Goal: Transaction & Acquisition: Purchase product/service

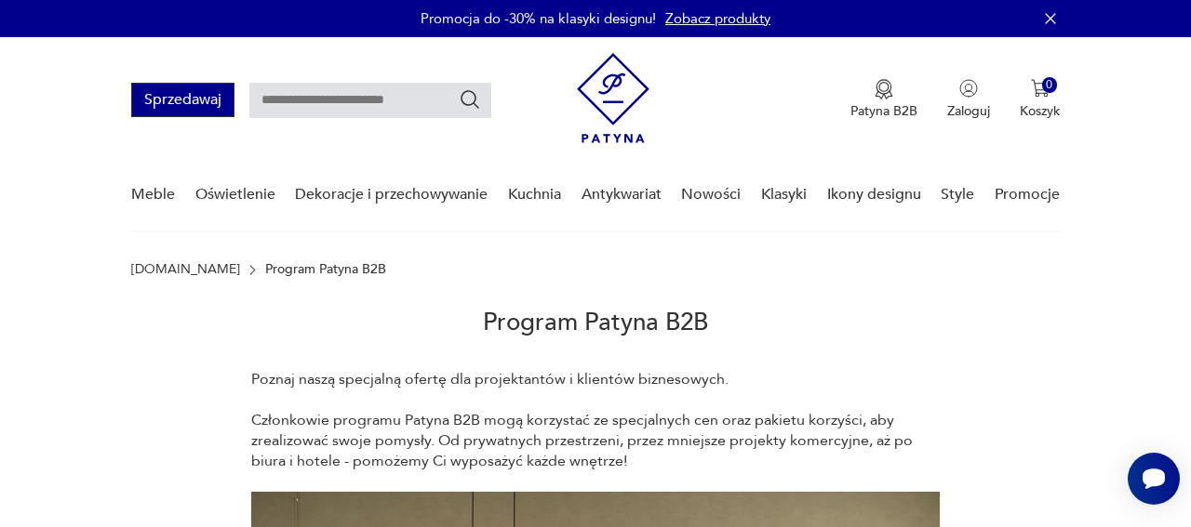
click at [166, 109] on button "Sprzedawaj" at bounding box center [182, 100] width 103 height 34
click at [391, 113] on input "text" at bounding box center [370, 100] width 242 height 35
type input "**********"
click at [480, 99] on icon "Szukaj" at bounding box center [470, 99] width 22 height 22
type input "**********"
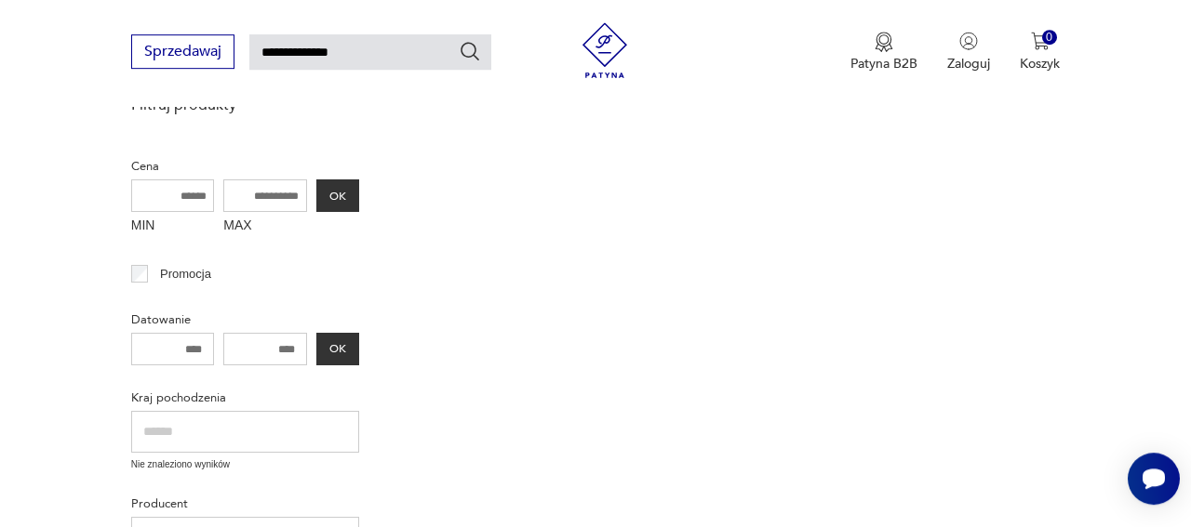
scroll to position [259, 0]
click at [623, 47] on img at bounding box center [605, 50] width 56 height 56
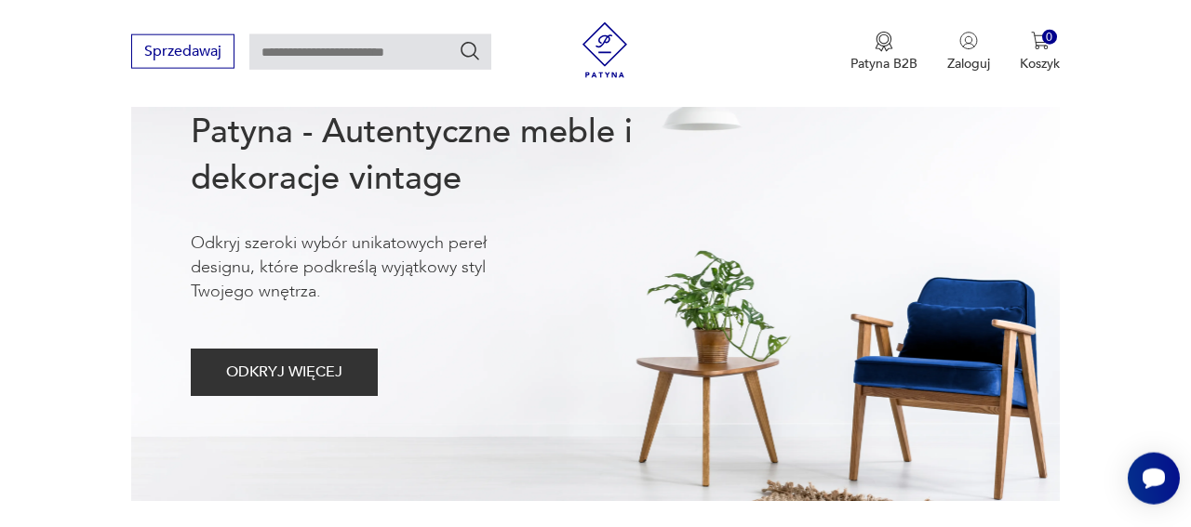
scroll to position [4442, 0]
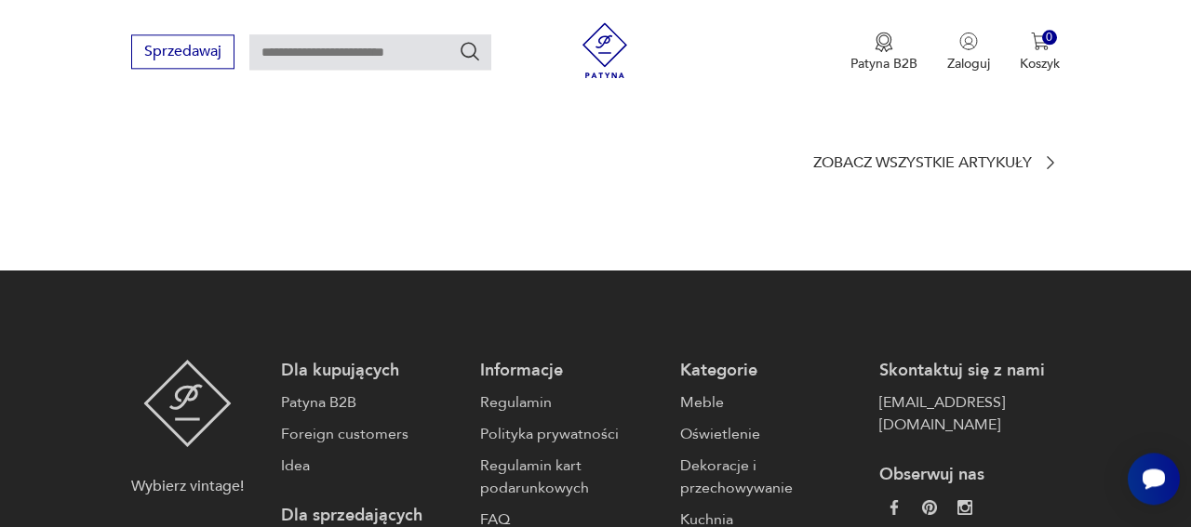
click at [602, 35] on img at bounding box center [605, 50] width 56 height 56
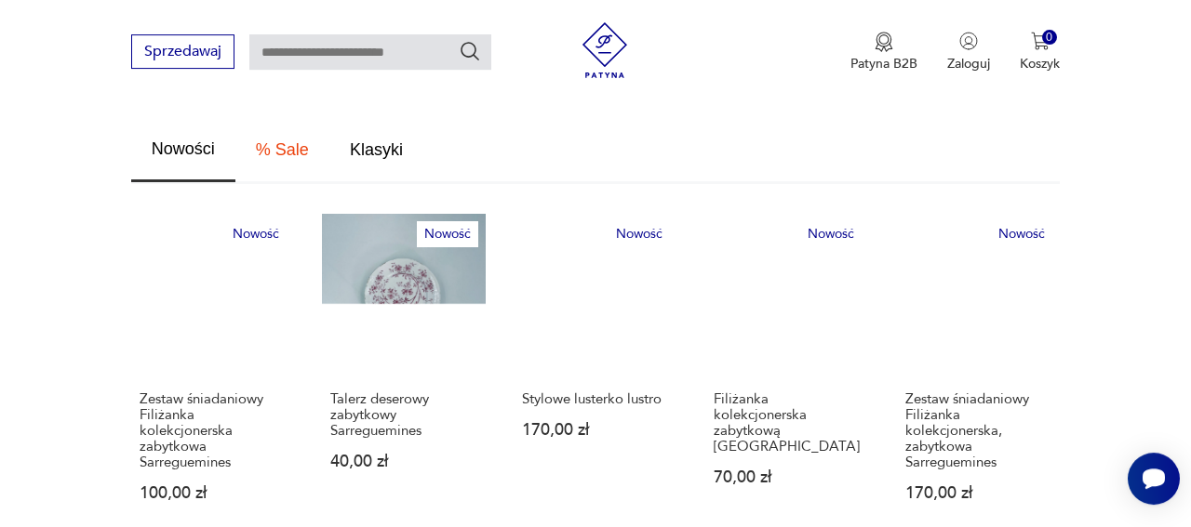
scroll to position [1161, 0]
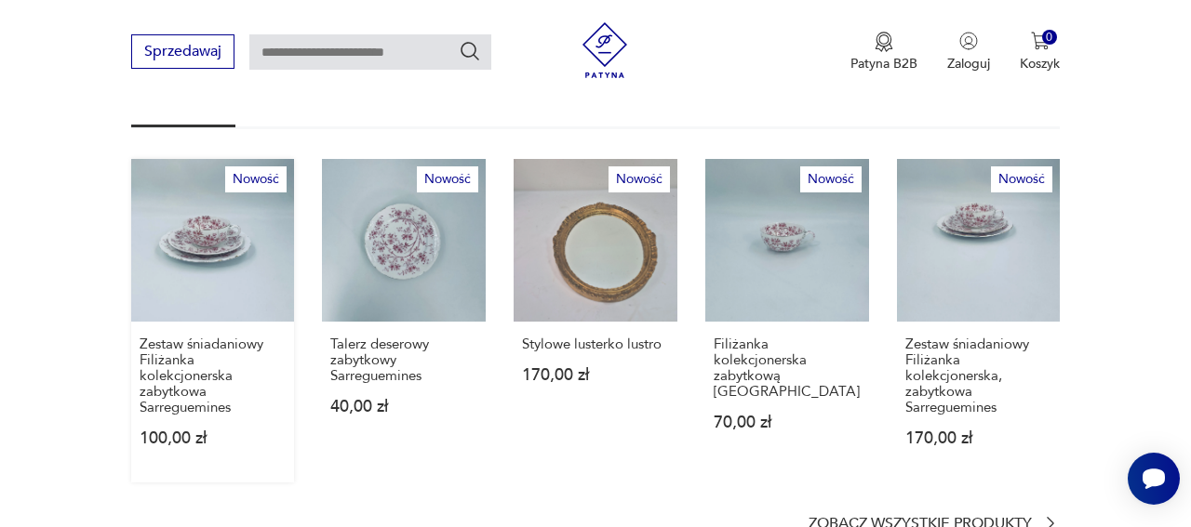
click at [193, 228] on link "Nowość Zestaw śniadaniowy Filiżanka kolekcjonerska zabytkowa Sarreguemines 100,…" at bounding box center [213, 321] width 164 height 325
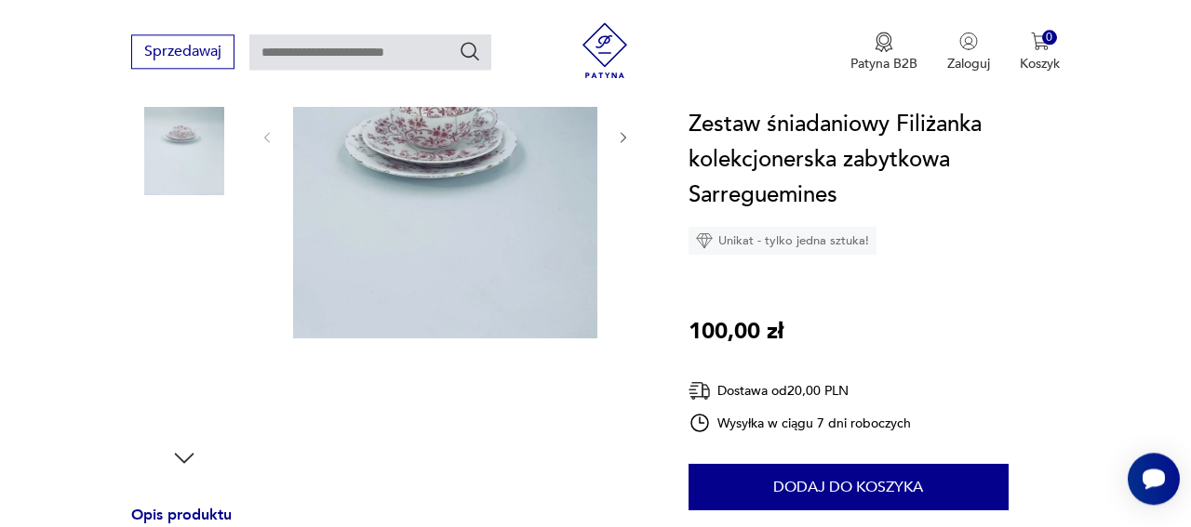
scroll to position [387, 0]
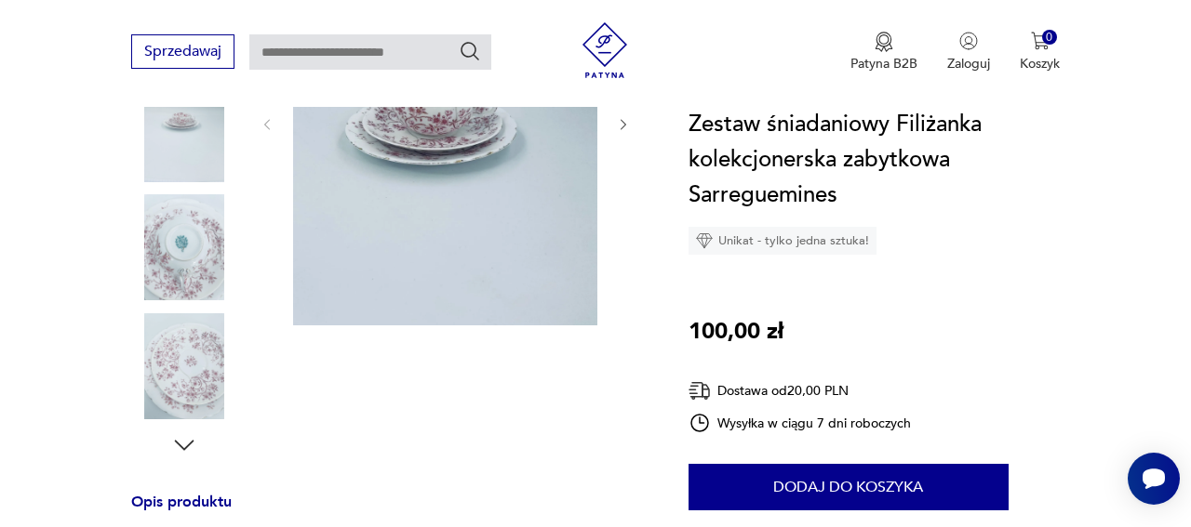
click at [414, 112] on img at bounding box center [445, 123] width 304 height 406
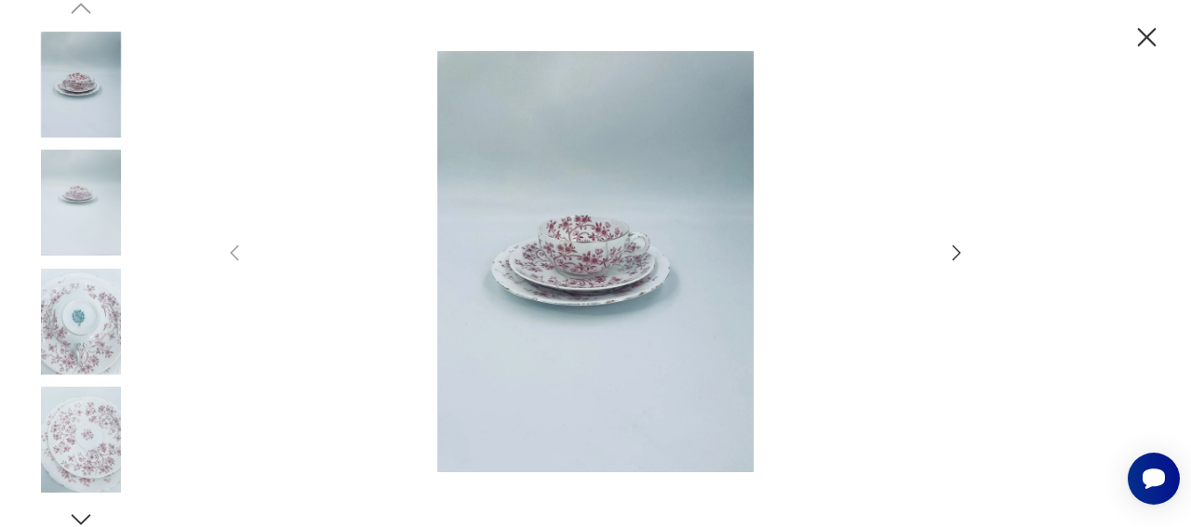
click at [957, 248] on icon "button" at bounding box center [956, 253] width 22 height 22
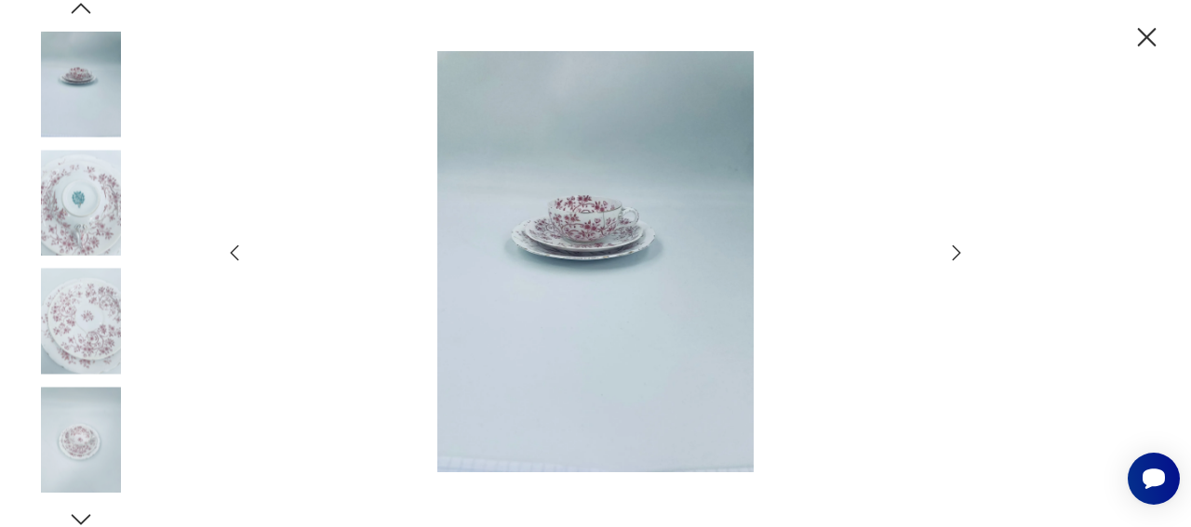
click at [954, 246] on icon "button" at bounding box center [956, 252] width 8 height 15
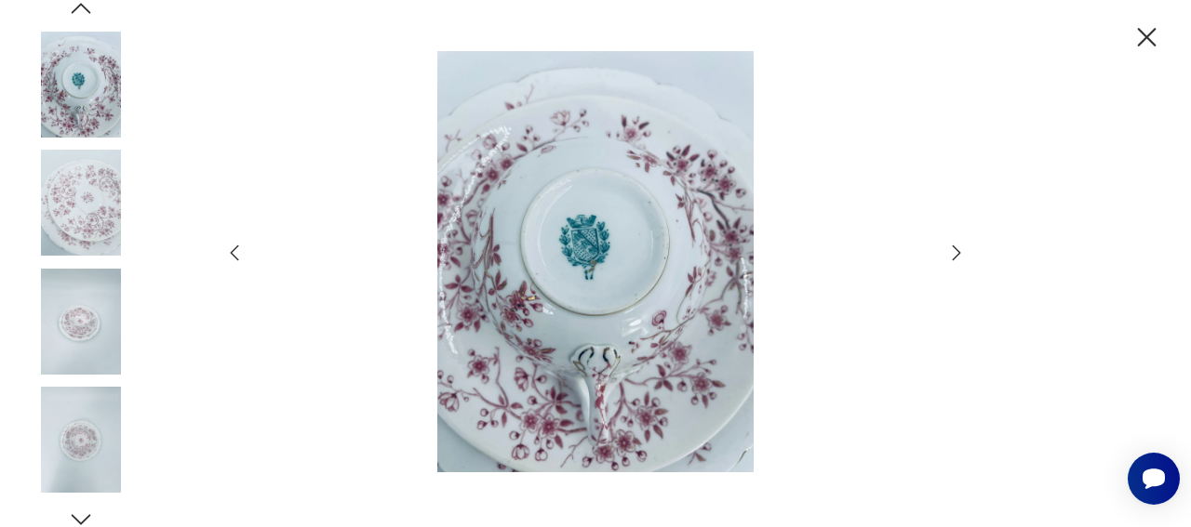
click at [953, 246] on icon "button" at bounding box center [956, 252] width 8 height 15
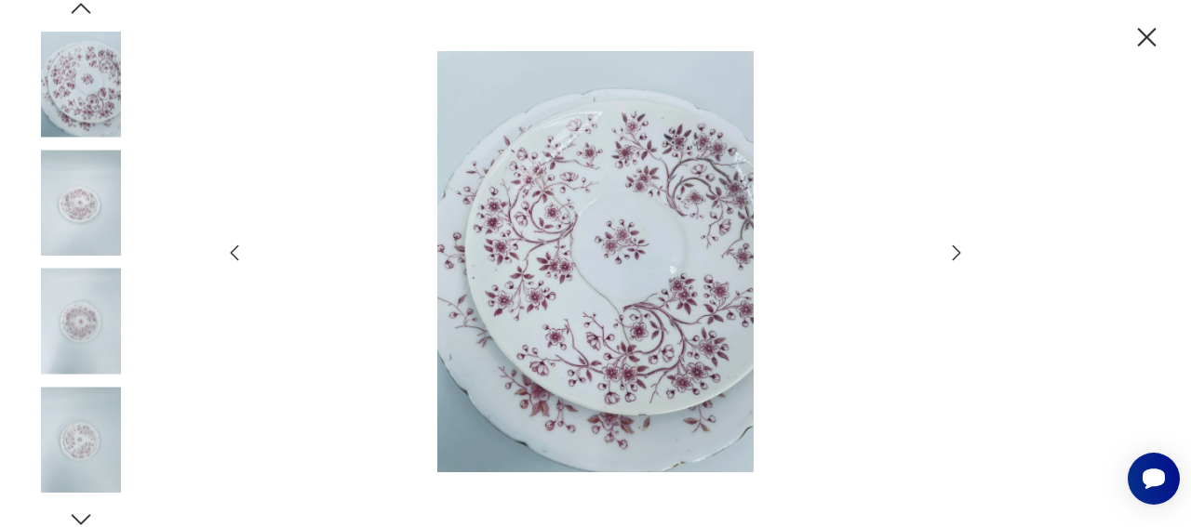
click at [952, 246] on icon "button" at bounding box center [956, 253] width 22 height 22
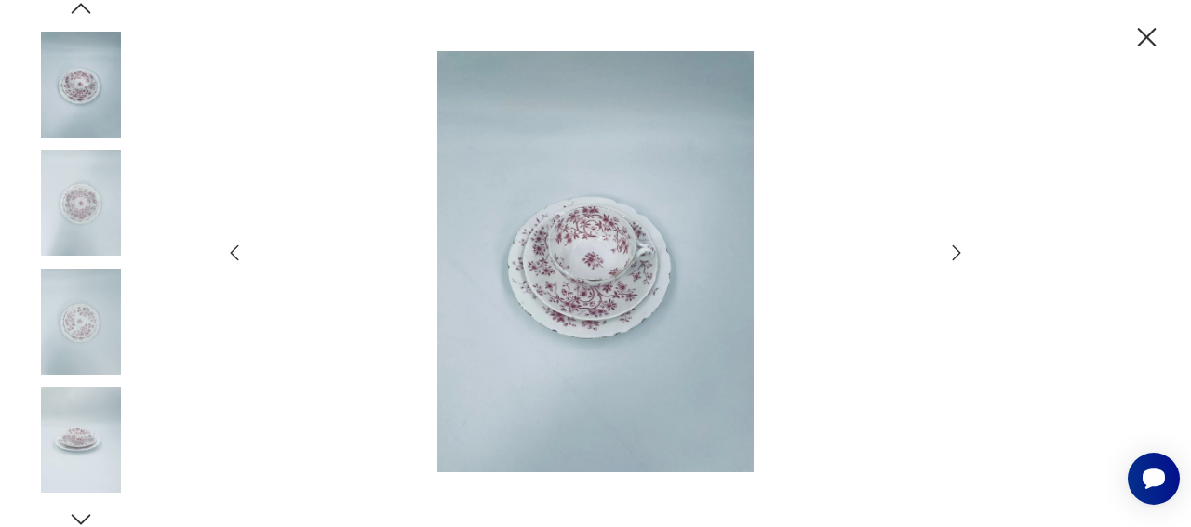
click at [951, 246] on icon "button" at bounding box center [956, 253] width 22 height 22
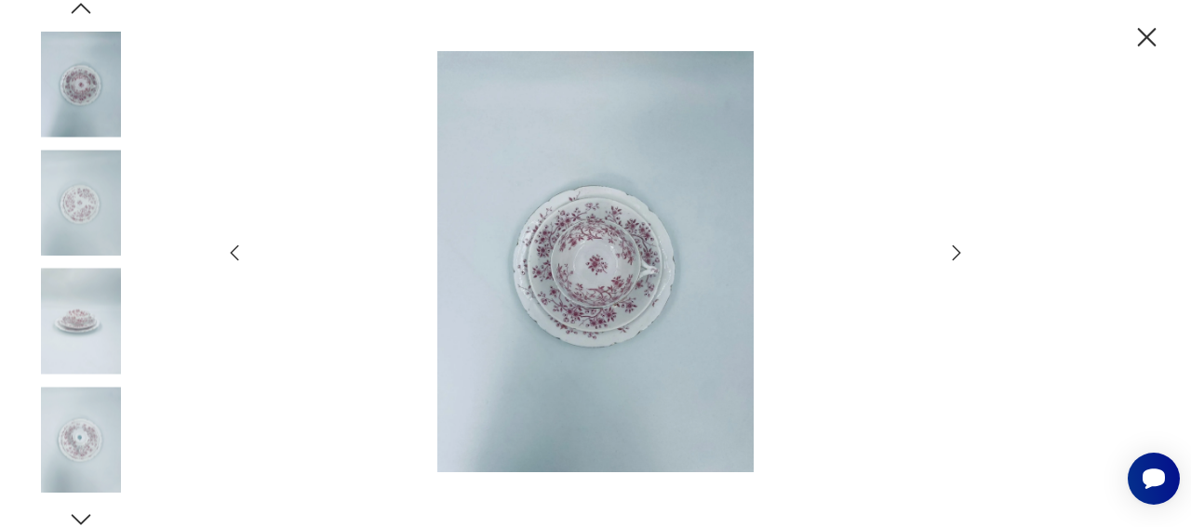
click at [1157, 36] on icon "button" at bounding box center [1146, 37] width 33 height 33
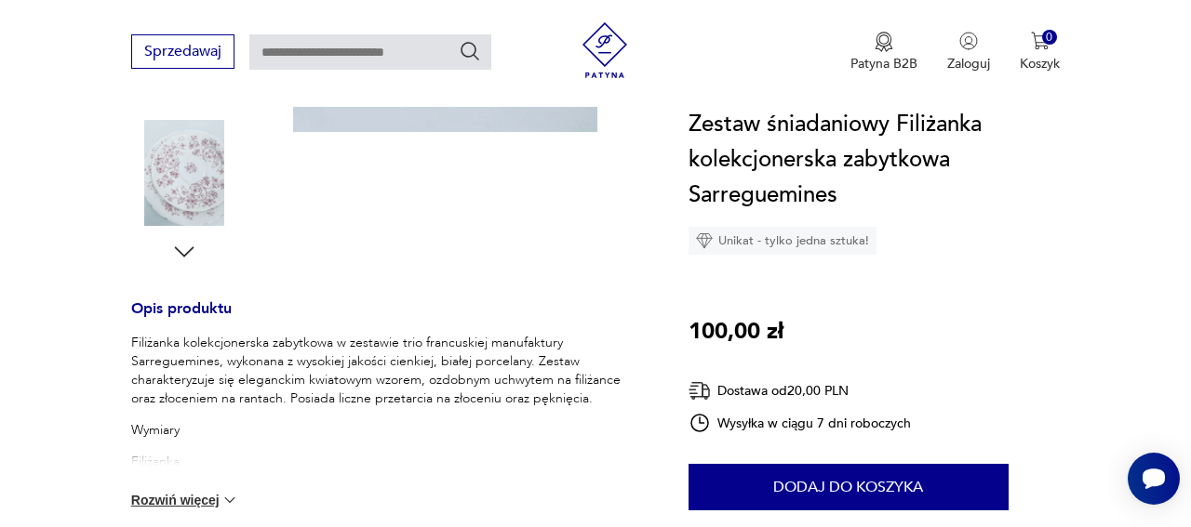
scroll to position [290, 0]
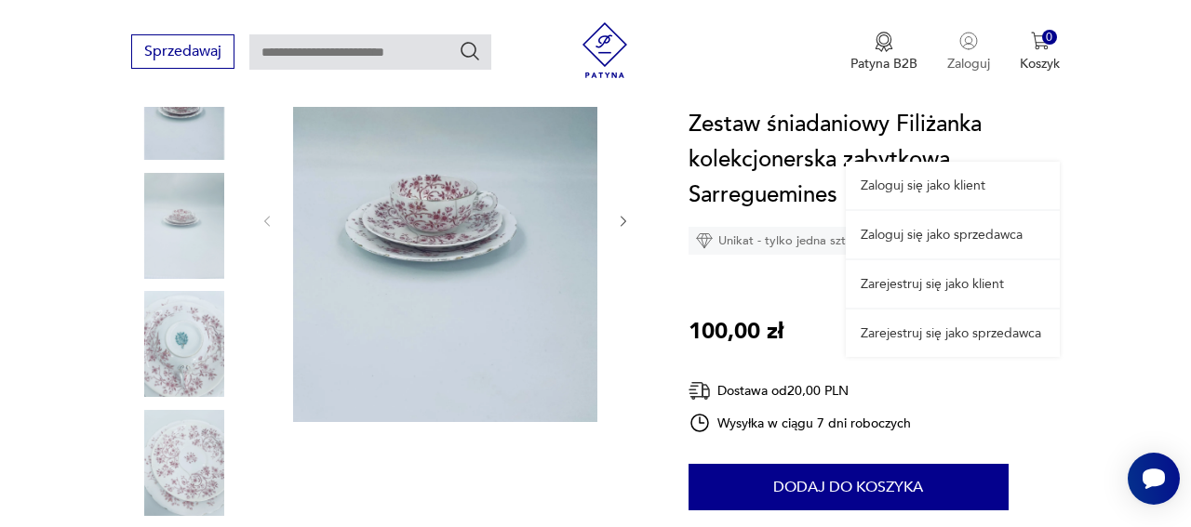
click at [965, 68] on p "Zaloguj" at bounding box center [968, 64] width 43 height 18
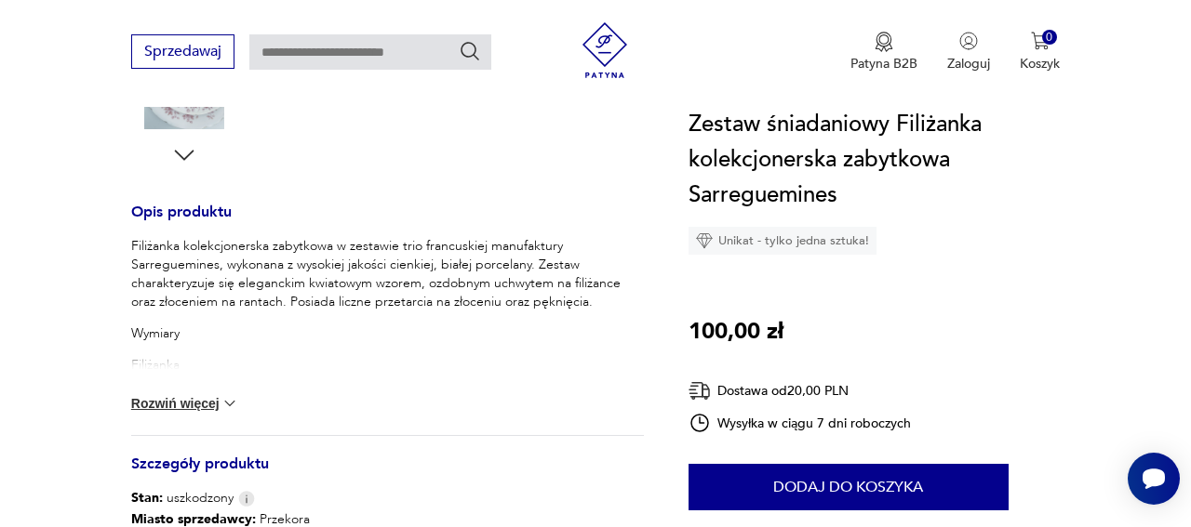
scroll to position [1064, 0]
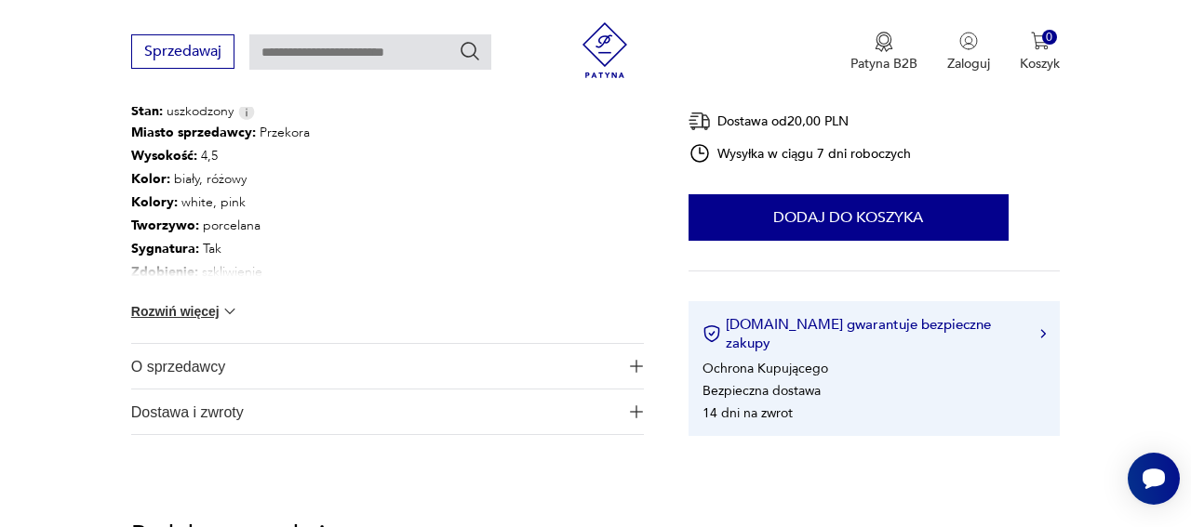
click at [211, 303] on button "Rozwiń więcej" at bounding box center [185, 311] width 108 height 19
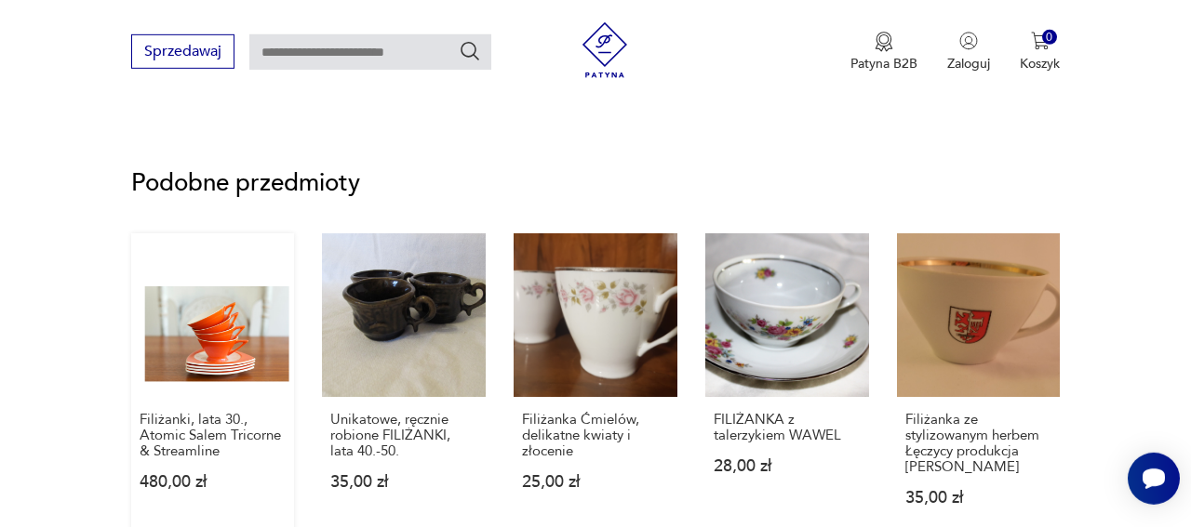
scroll to position [1548, 0]
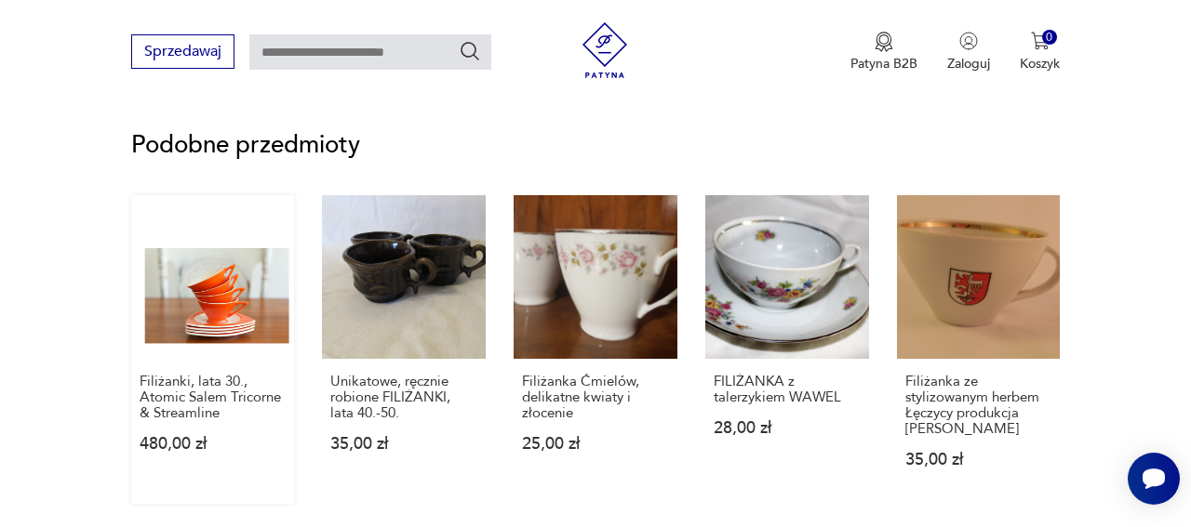
click at [265, 319] on link "Filiżanki, lata 30., Atomic Salem Tricorne & Streamline 480,00 zł" at bounding box center [213, 349] width 164 height 309
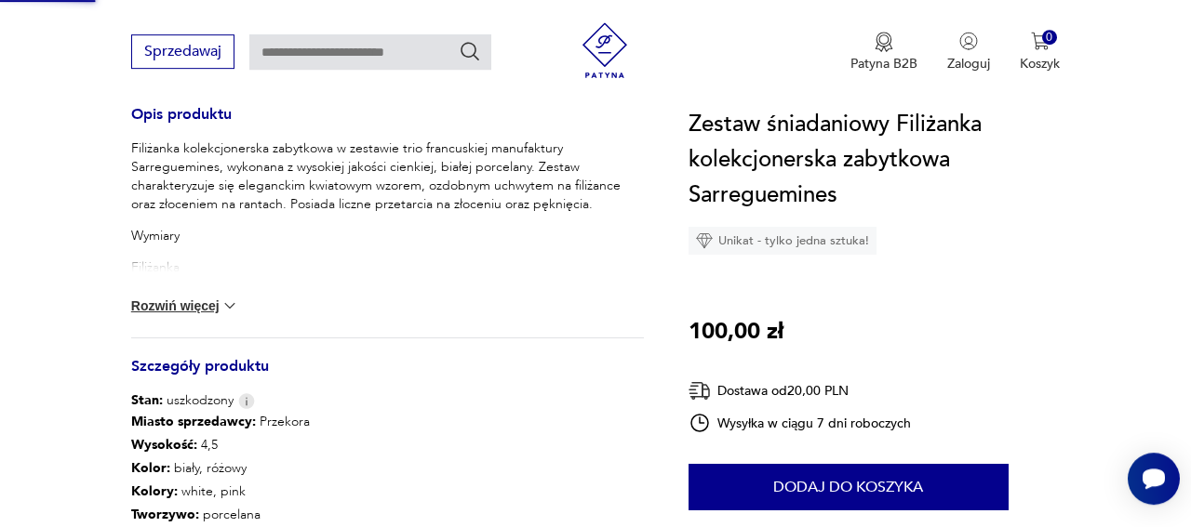
scroll to position [253, 0]
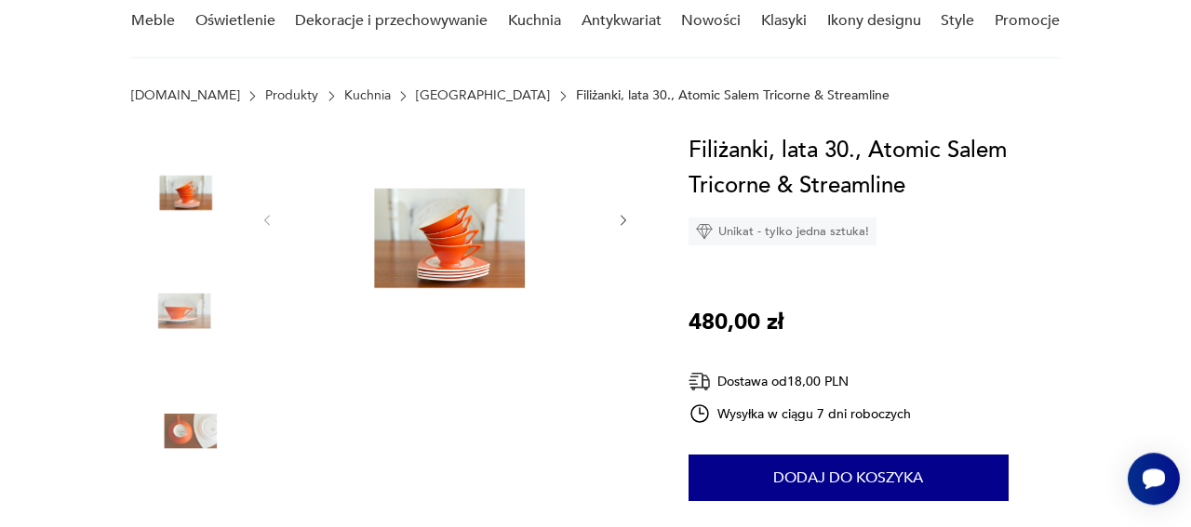
scroll to position [290, 0]
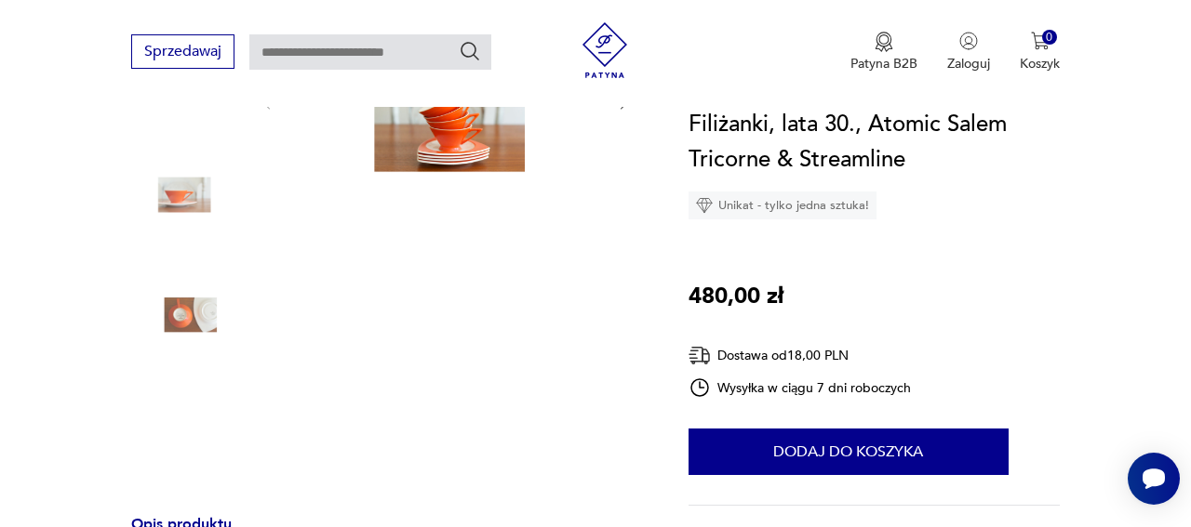
click at [494, 145] on img at bounding box center [445, 102] width 304 height 171
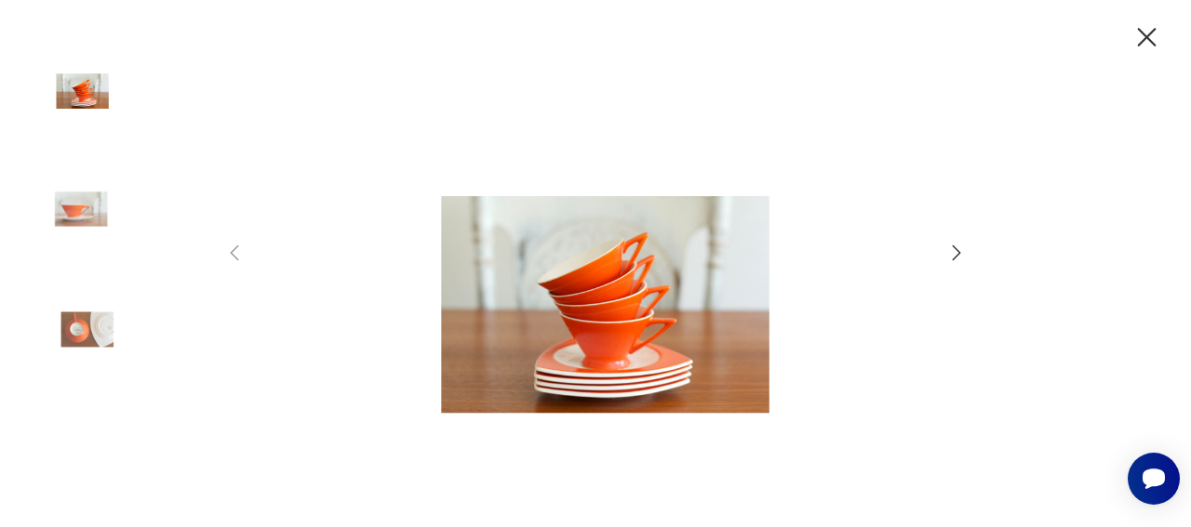
click at [950, 248] on icon "button" at bounding box center [956, 253] width 22 height 22
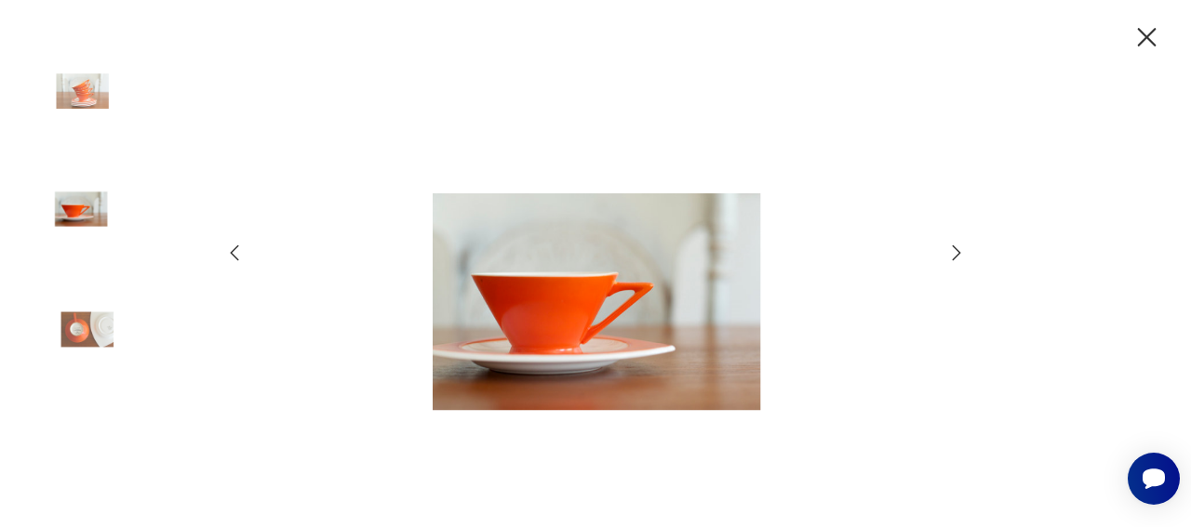
click at [950, 248] on icon "button" at bounding box center [956, 253] width 22 height 22
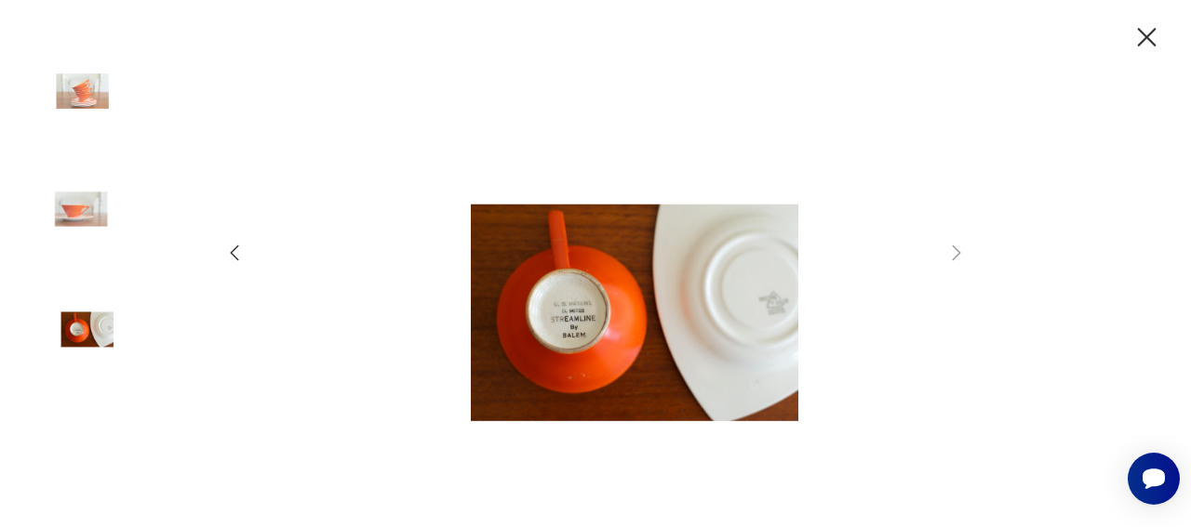
click at [1157, 35] on icon "button" at bounding box center [1146, 37] width 33 height 33
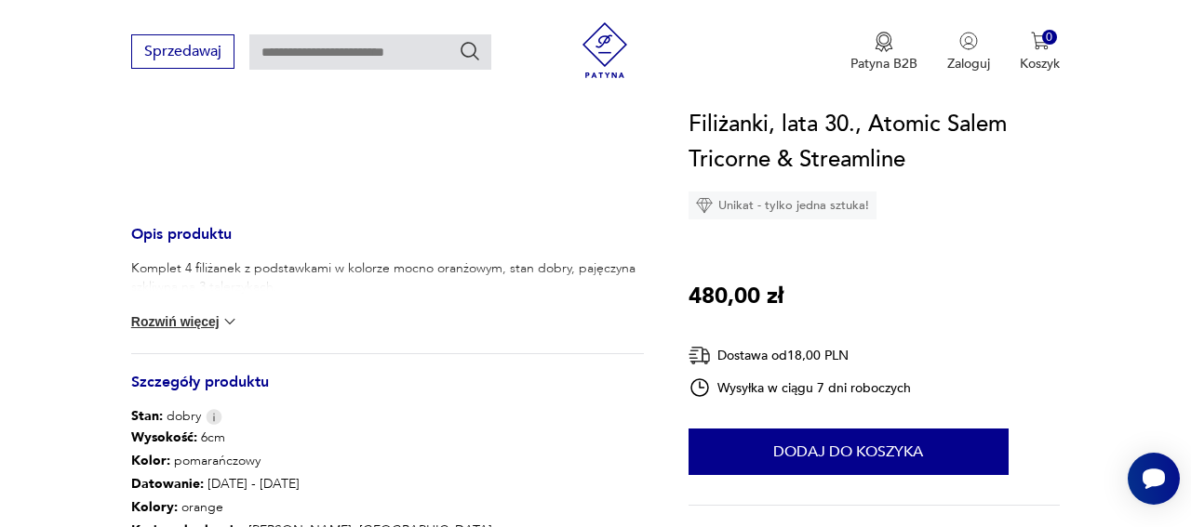
scroll to position [774, 0]
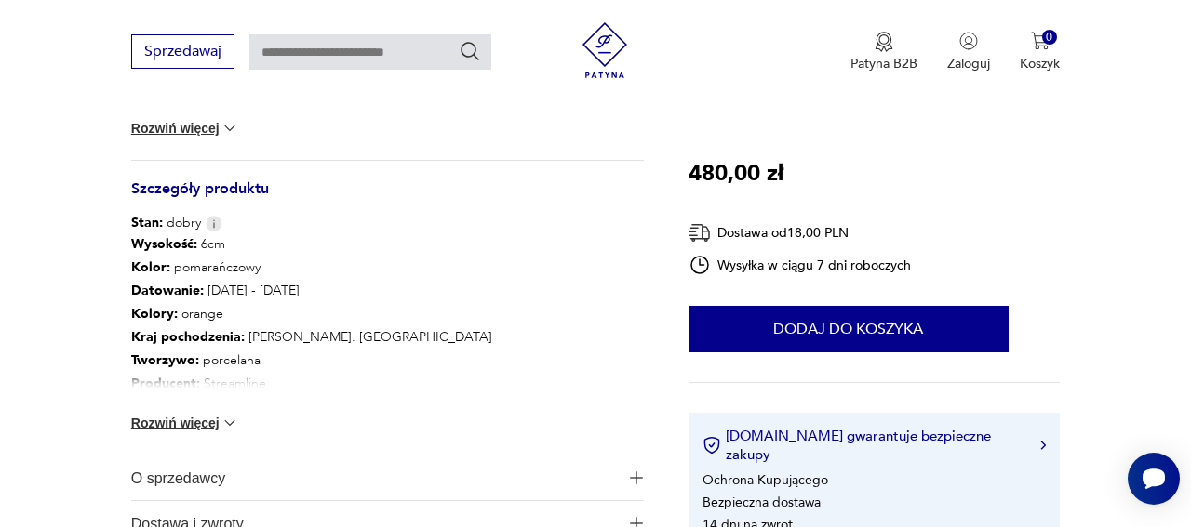
click at [185, 429] on button "Rozwiń więcej" at bounding box center [185, 423] width 108 height 19
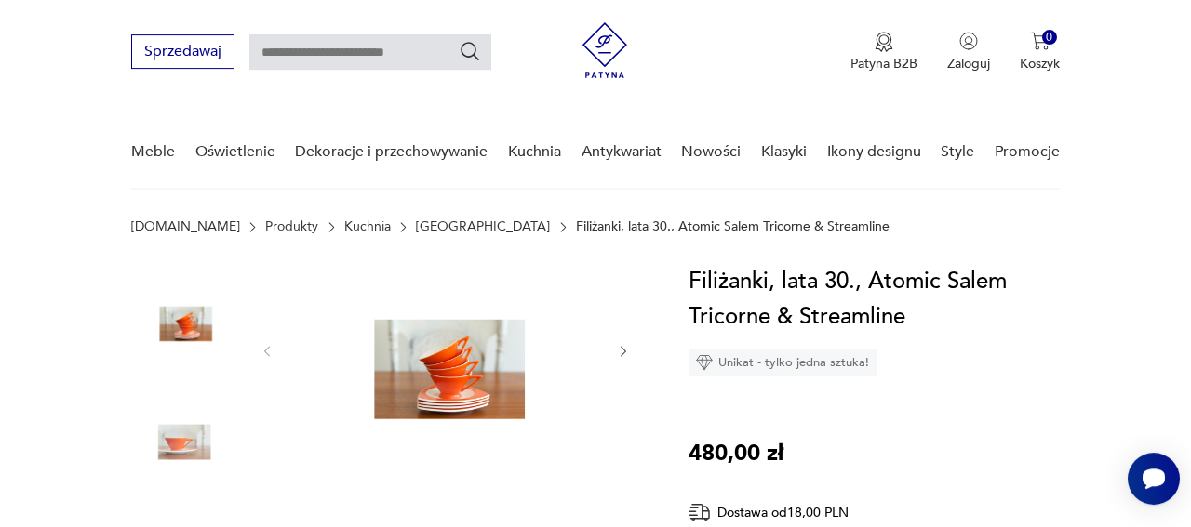
scroll to position [0, 0]
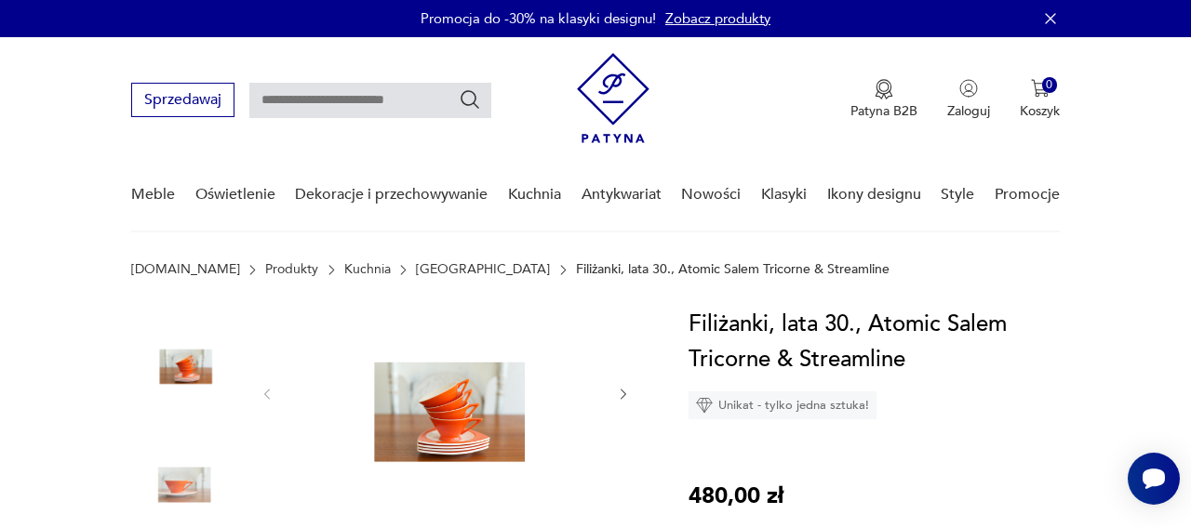
click at [450, 419] on img at bounding box center [445, 392] width 304 height 171
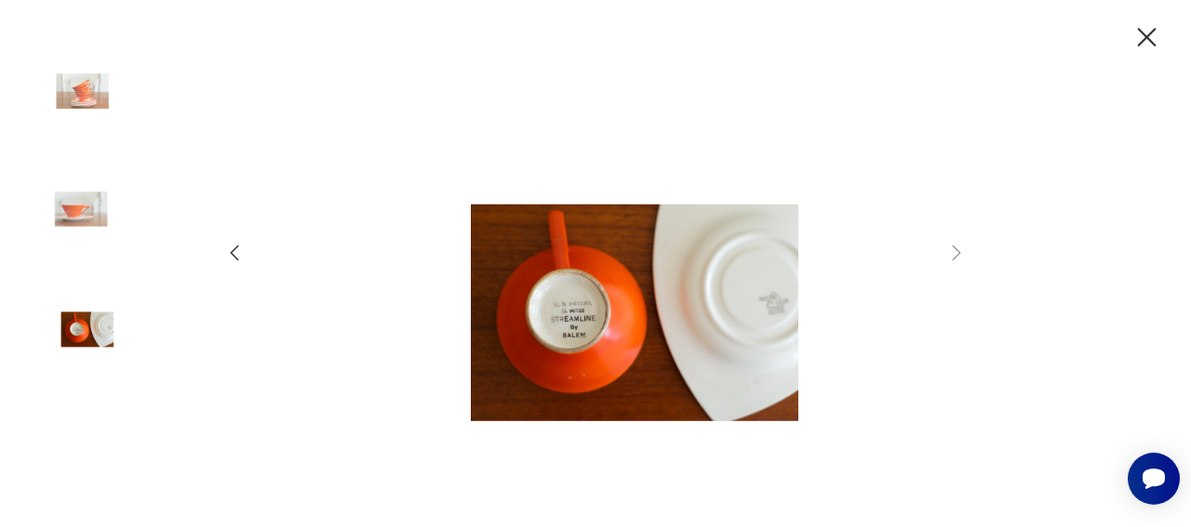
click at [71, 337] on img at bounding box center [81, 322] width 106 height 106
click at [1135, 32] on icon "button" at bounding box center [1146, 37] width 33 height 33
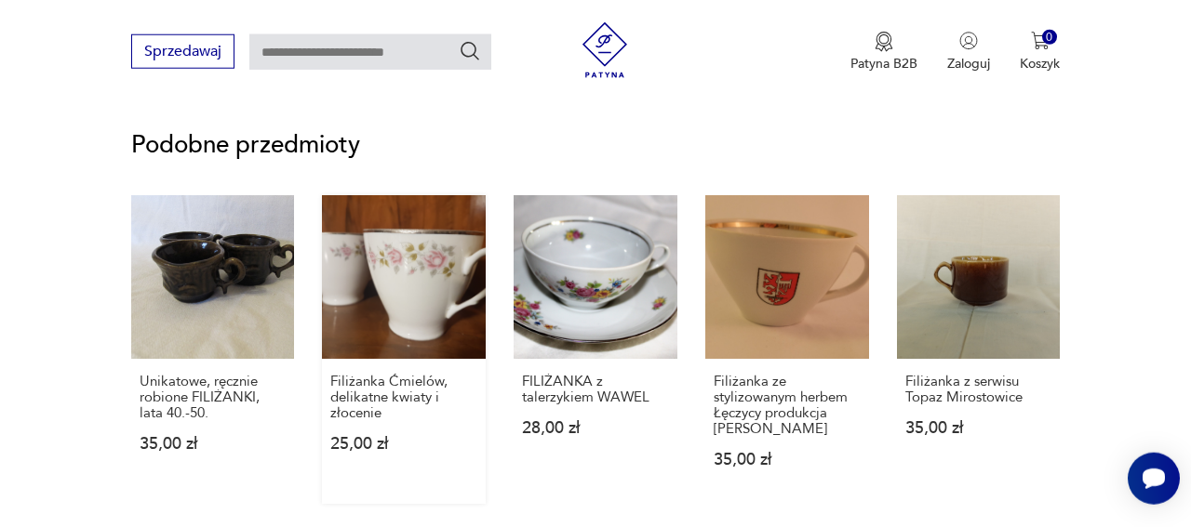
scroll to position [1354, 0]
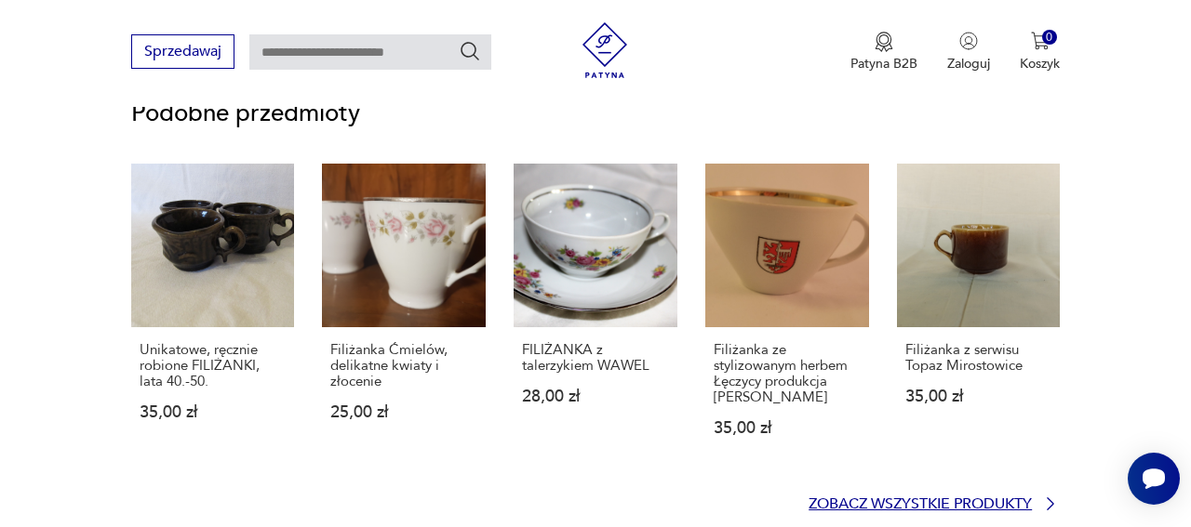
click at [834, 503] on p "Zobacz wszystkie produkty" at bounding box center [919, 505] width 223 height 12
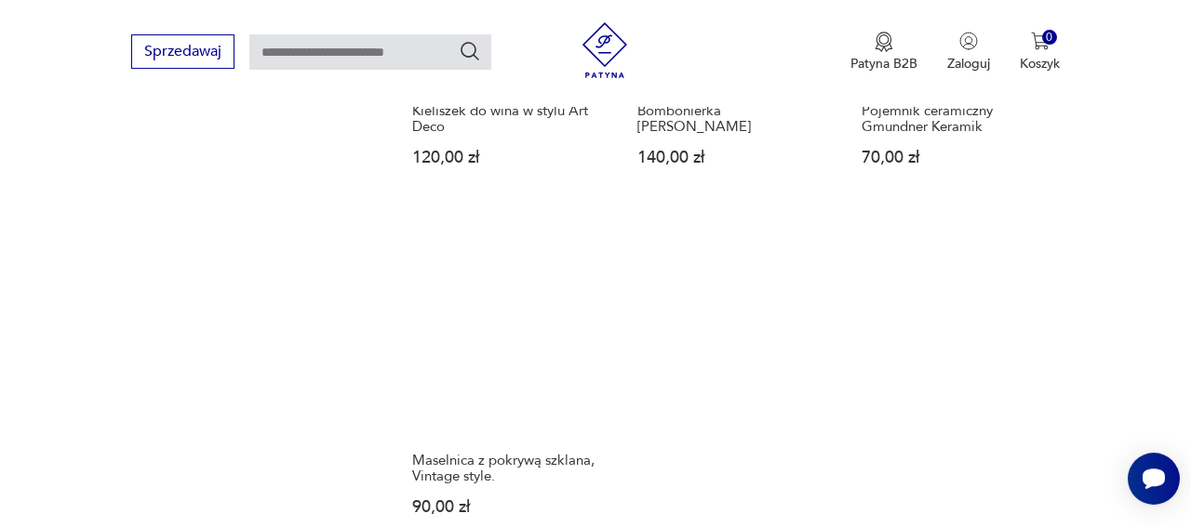
scroll to position [2736, 0]
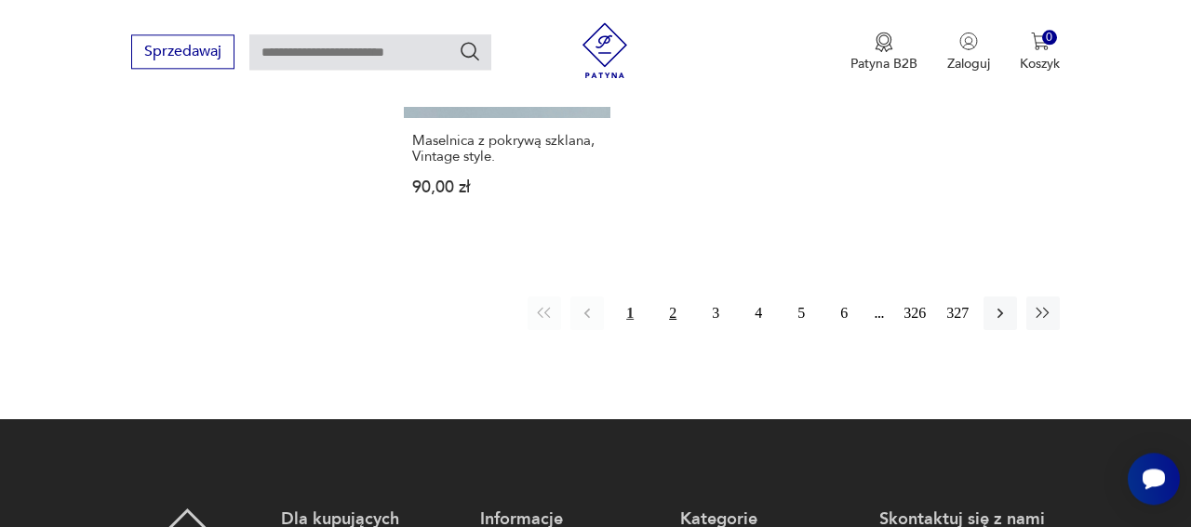
click at [671, 320] on button "2" at bounding box center [672, 313] width 33 height 33
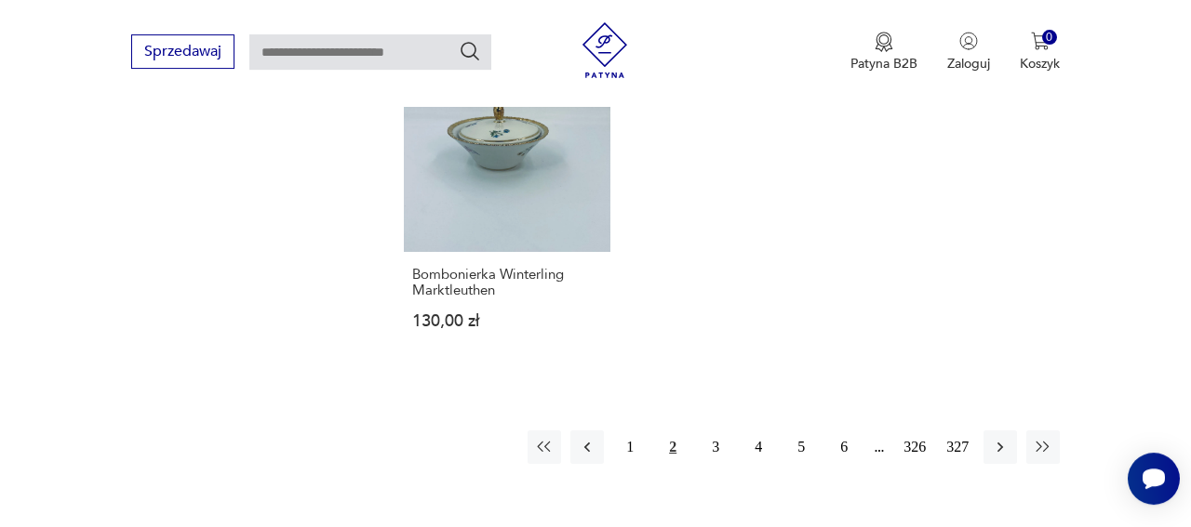
scroll to position [2718, 0]
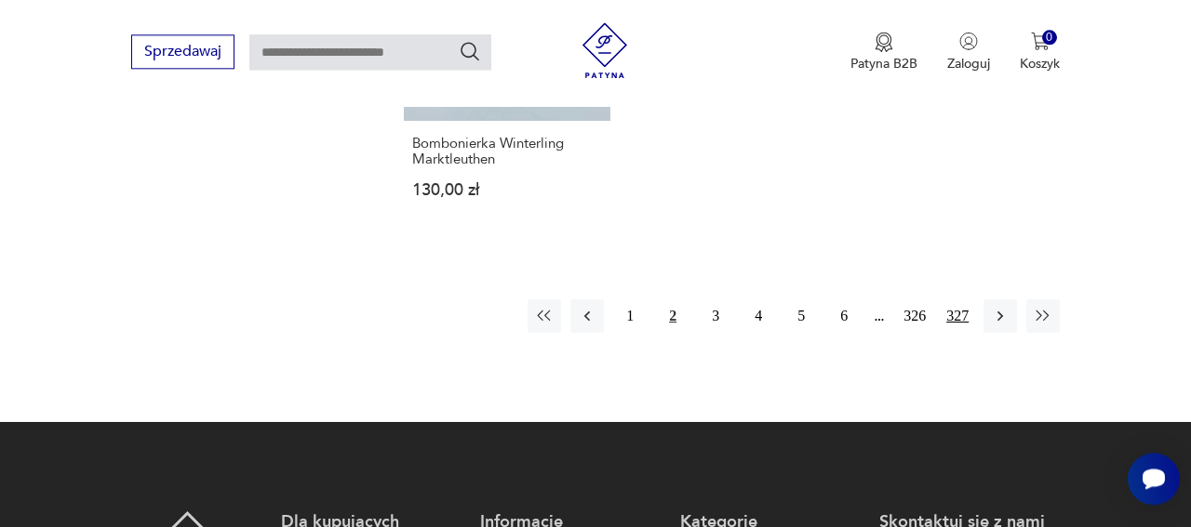
click at [949, 299] on button "327" at bounding box center [956, 315] width 33 height 33
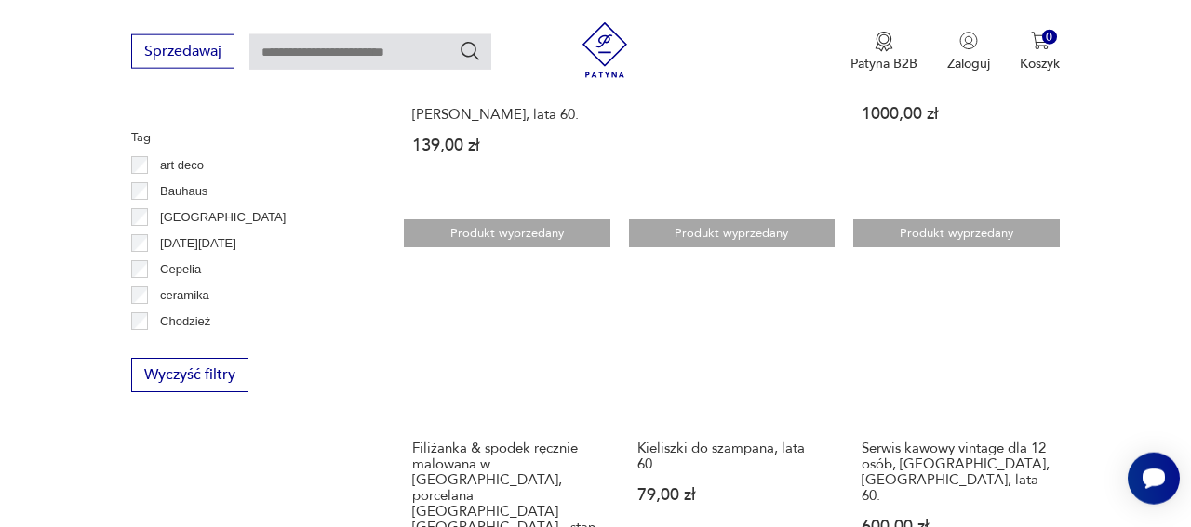
scroll to position [1364, 0]
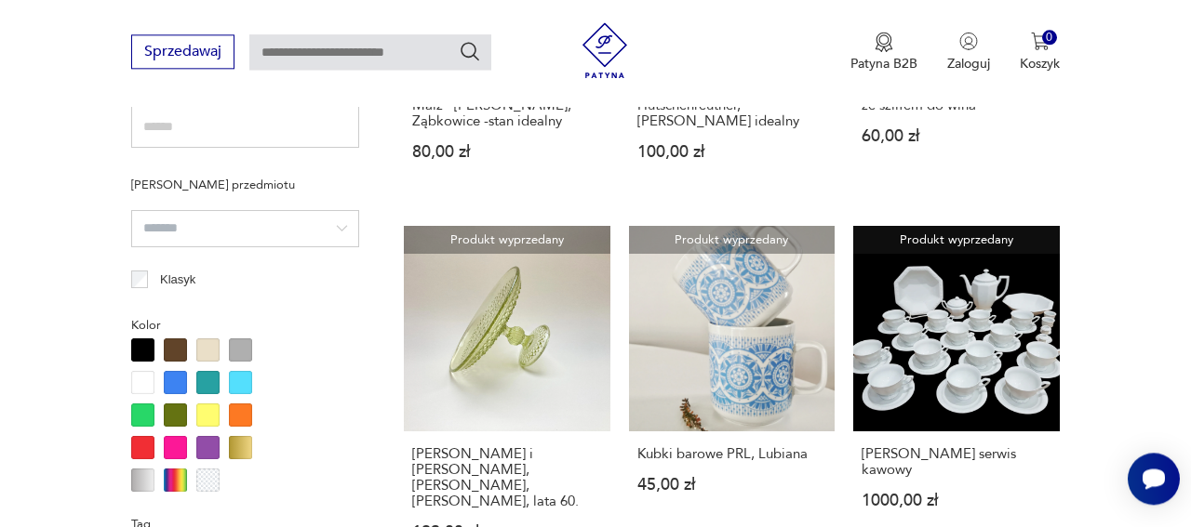
click at [367, 33] on div "Sprzedawaj Patyna B2B Zaloguj 0 Koszyk Twój koszyk ( 0 ) Brak produktów w koszy…" at bounding box center [595, 53] width 1191 height 107
click at [372, 53] on input "text" at bounding box center [370, 51] width 242 height 35
click at [381, 55] on input "text" at bounding box center [370, 51] width 242 height 35
drag, startPoint x: 322, startPoint y: 50, endPoint x: 561, endPoint y: 47, distance: 239.1
click at [491, 47] on input "**********" at bounding box center [370, 51] width 242 height 35
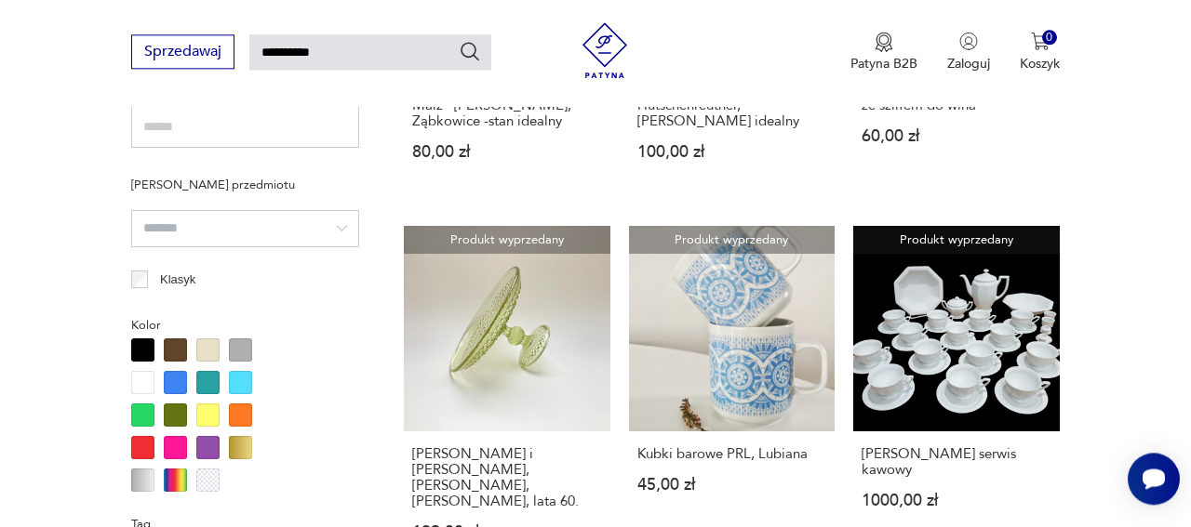
type input "*********"
click at [463, 53] on icon "Szukaj" at bounding box center [469, 51] width 19 height 19
type input "*********"
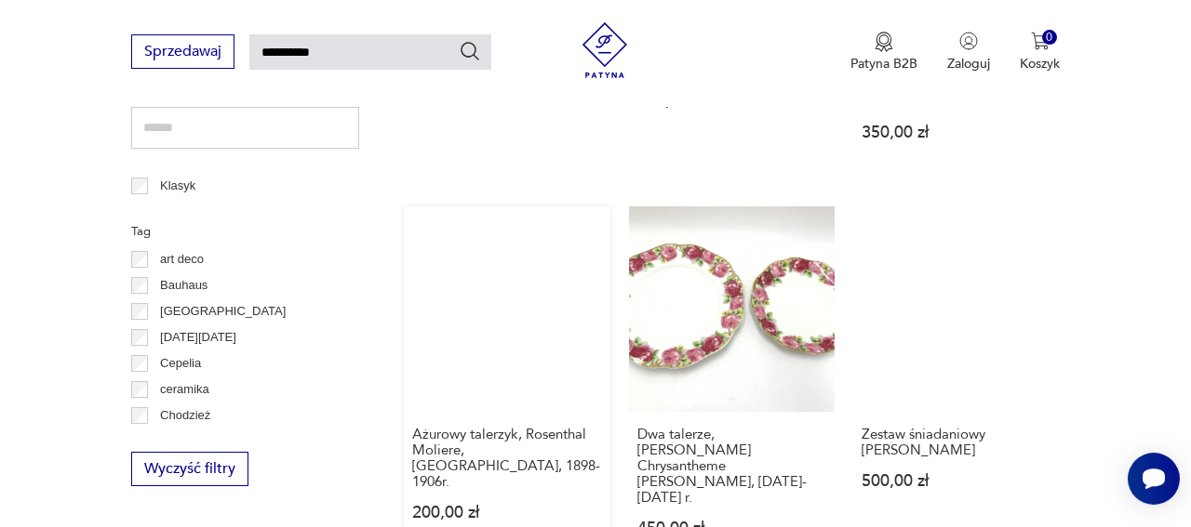
scroll to position [1130, 0]
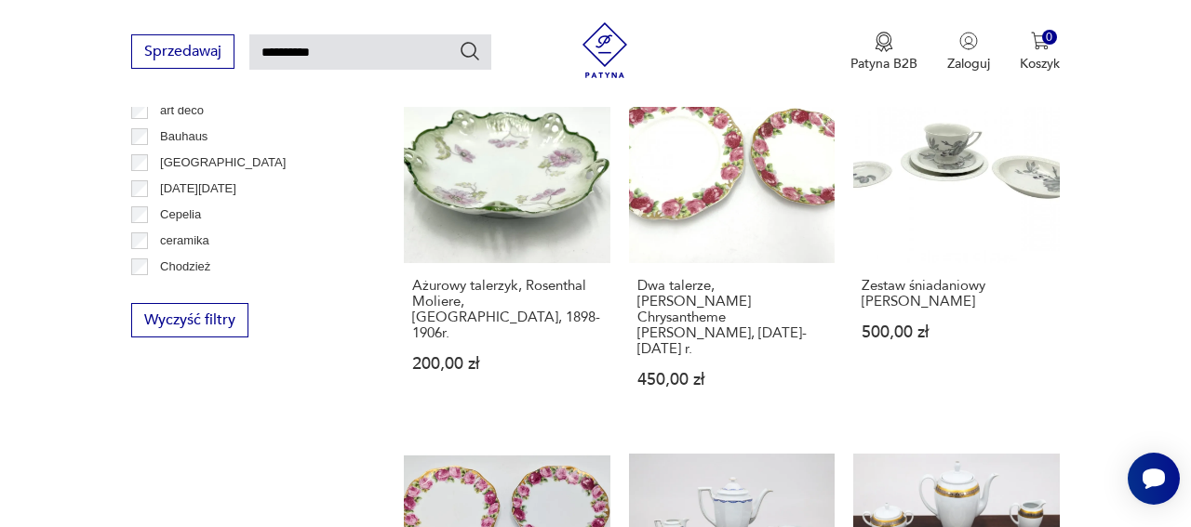
click at [338, 62] on input "*********" at bounding box center [370, 51] width 242 height 35
type input "**********"
click at [472, 54] on icon "Szukaj" at bounding box center [470, 51] width 22 height 22
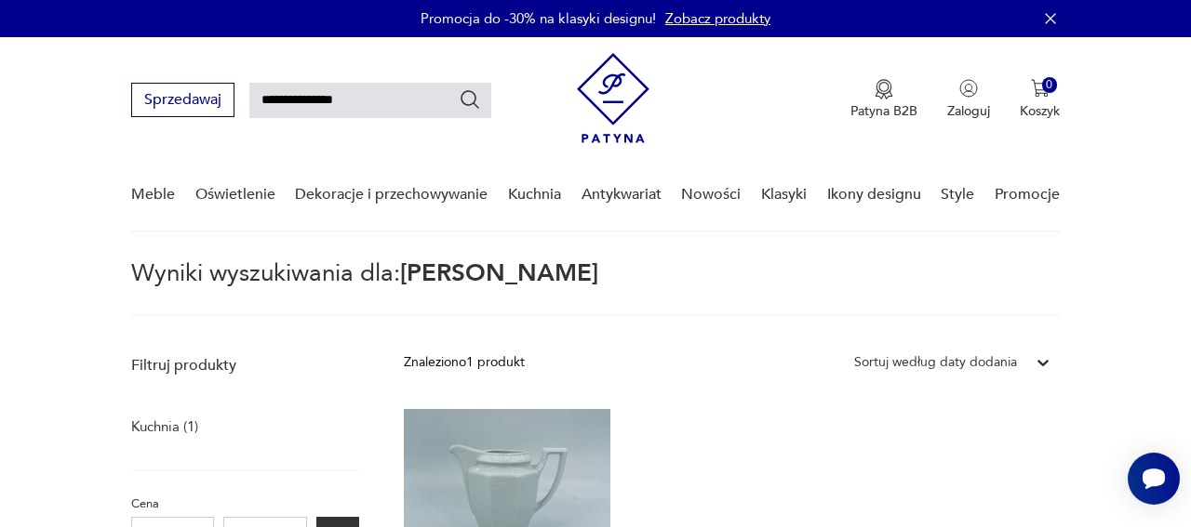
type input "*********"
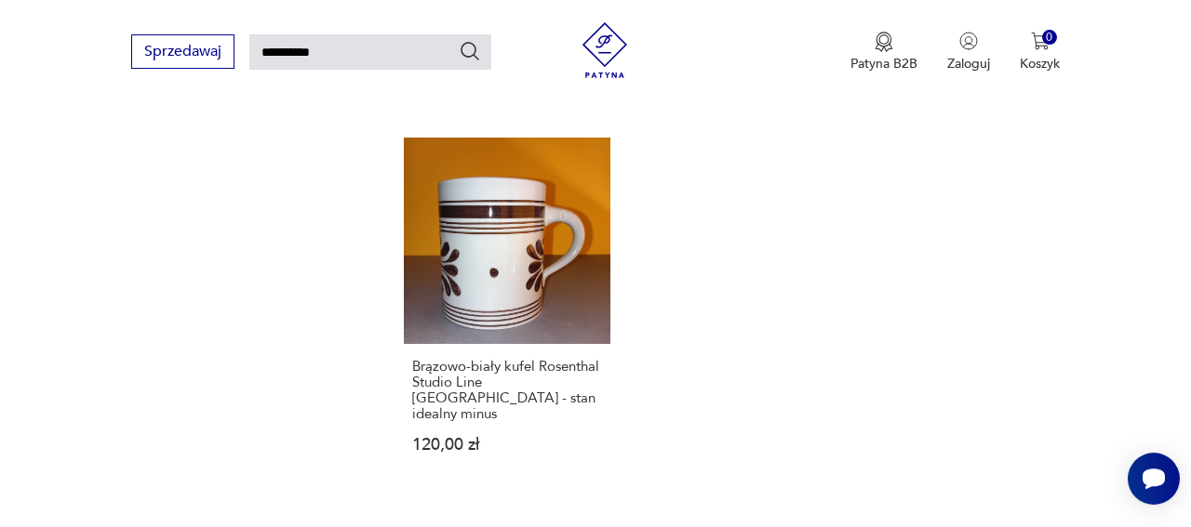
scroll to position [2291, 0]
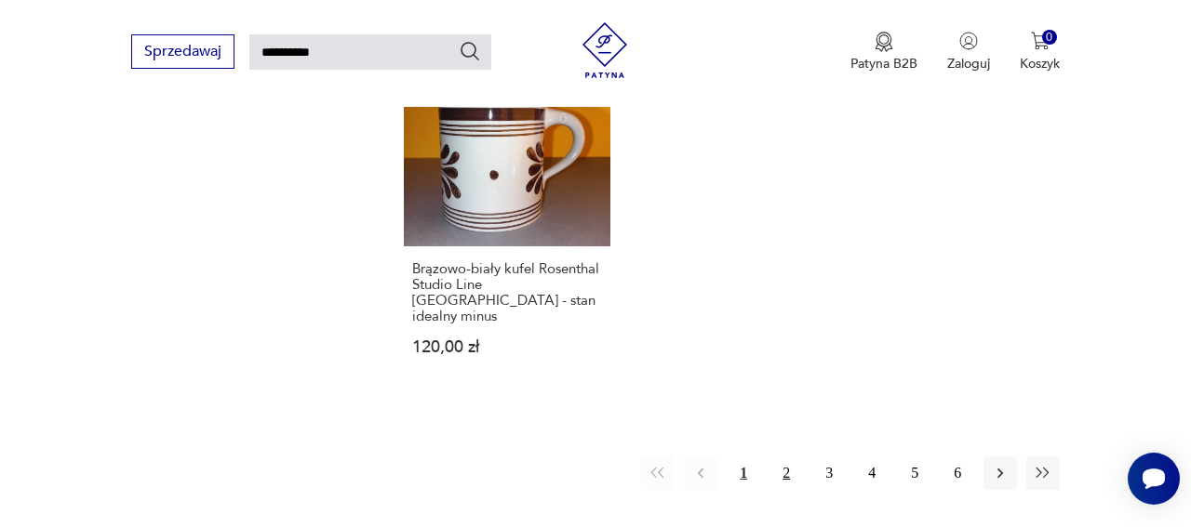
click at [790, 457] on button "2" at bounding box center [785, 473] width 33 height 33
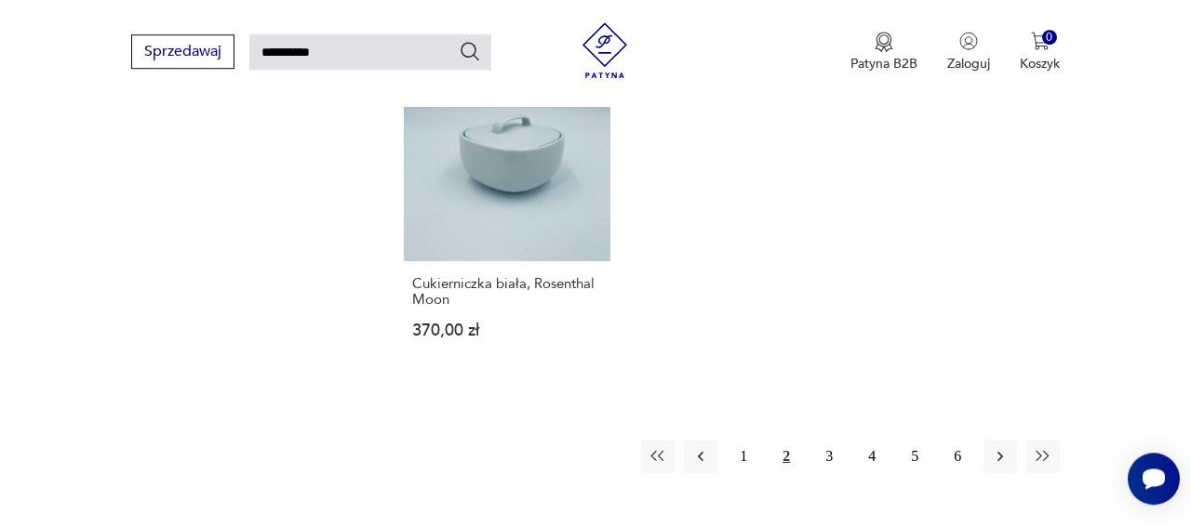
scroll to position [2306, 0]
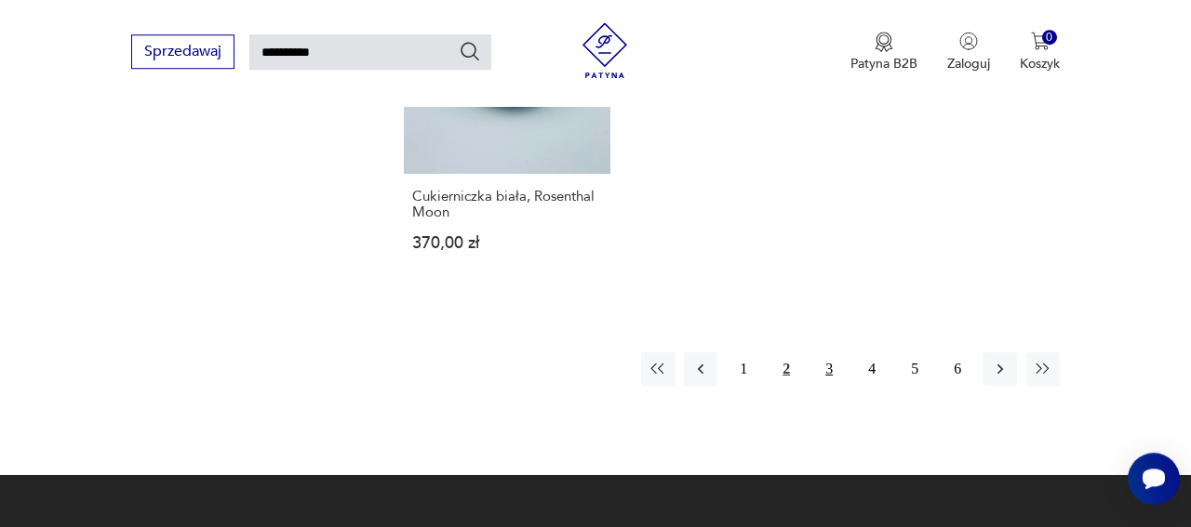
click at [832, 353] on button "3" at bounding box center [828, 369] width 33 height 33
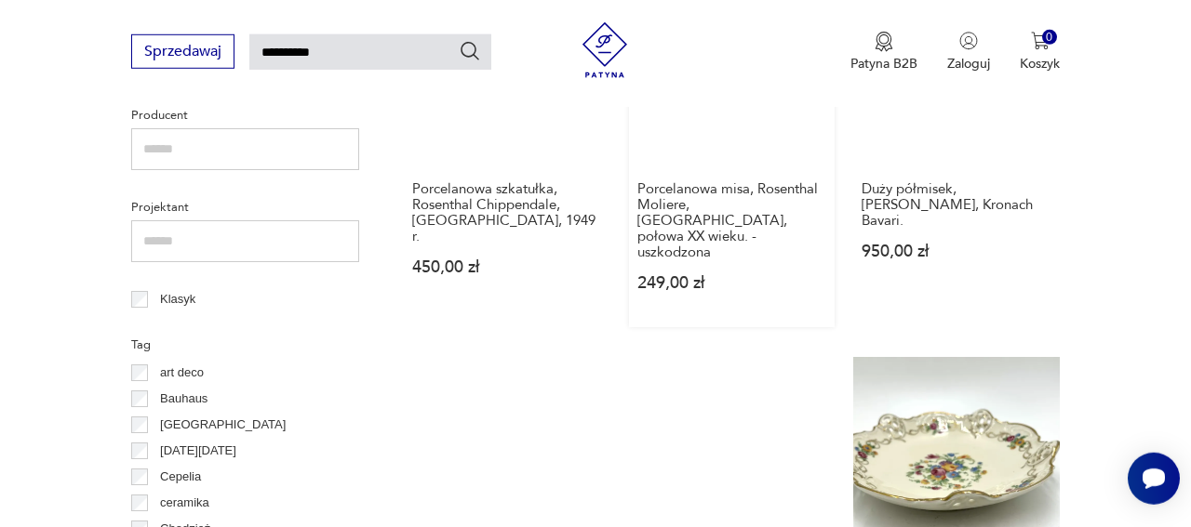
scroll to position [937, 0]
